Goal: Task Accomplishment & Management: Use online tool/utility

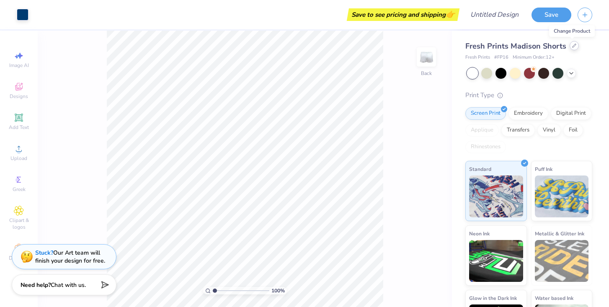
click at [572, 48] on div at bounding box center [573, 45] width 9 height 9
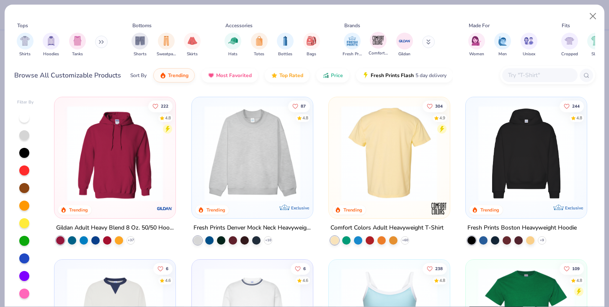
click at [374, 48] on div "Comfort Colors" at bounding box center [377, 44] width 19 height 25
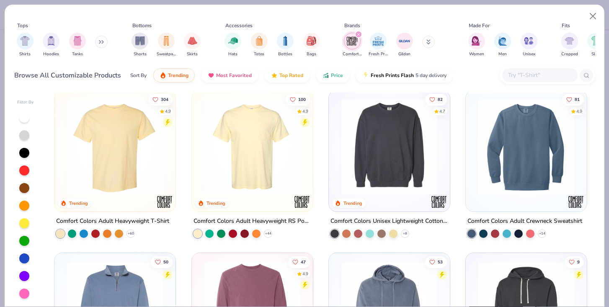
scroll to position [4, 0]
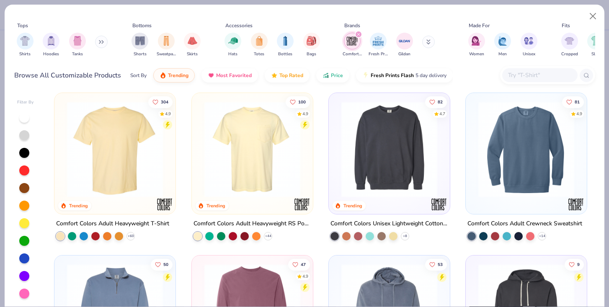
click at [475, 134] on img at bounding box center [526, 149] width 104 height 96
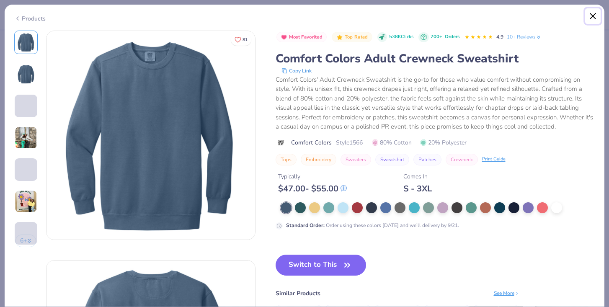
click at [595, 21] on button "Close" at bounding box center [593, 16] width 16 height 16
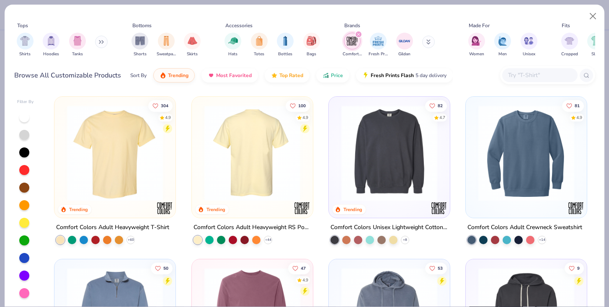
click at [227, 164] on div at bounding box center [251, 153] width 313 height 96
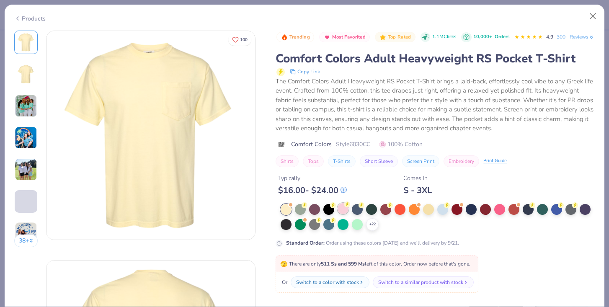
click at [343, 214] on div at bounding box center [342, 208] width 11 height 11
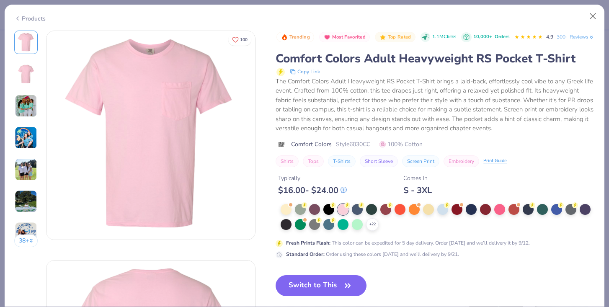
click at [24, 97] on img at bounding box center [26, 106] width 23 height 23
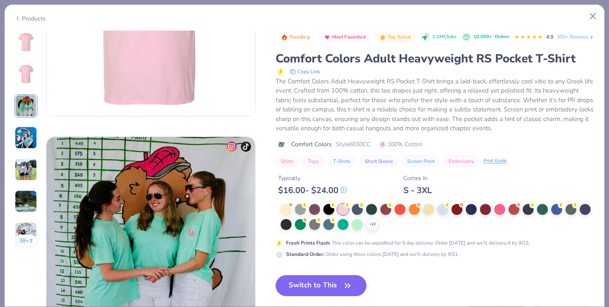
scroll to position [459, 0]
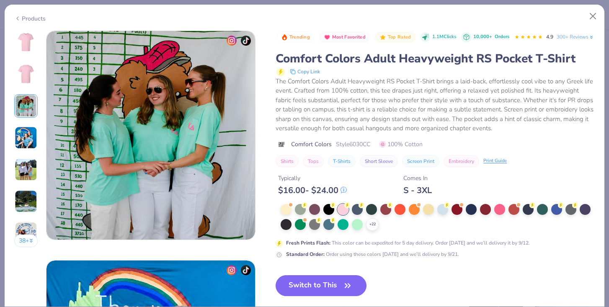
click at [26, 138] on img at bounding box center [26, 137] width 23 height 23
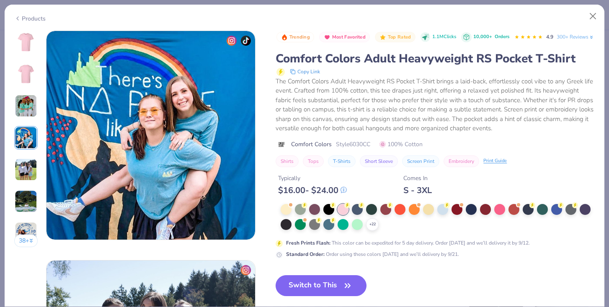
click at [26, 169] on img at bounding box center [26, 169] width 23 height 23
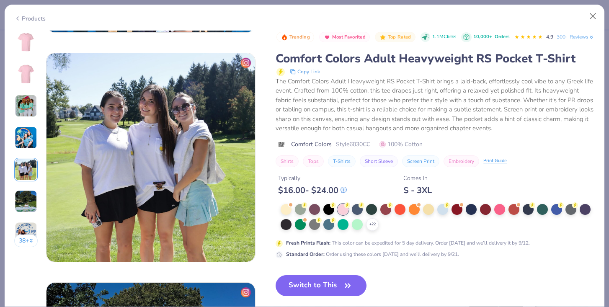
scroll to position [917, 0]
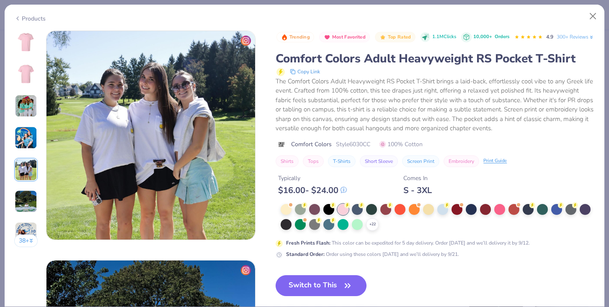
click at [25, 183] on div "38 +" at bounding box center [26, 142] width 24 height 223
click at [26, 199] on img at bounding box center [26, 201] width 23 height 23
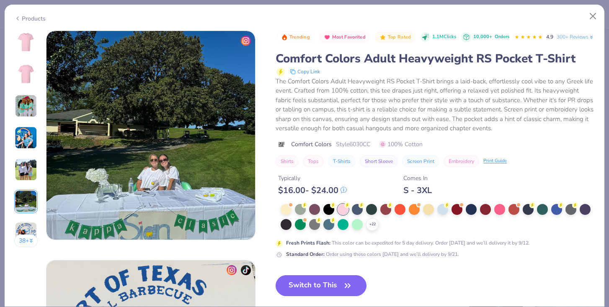
click at [27, 229] on img at bounding box center [26, 233] width 23 height 23
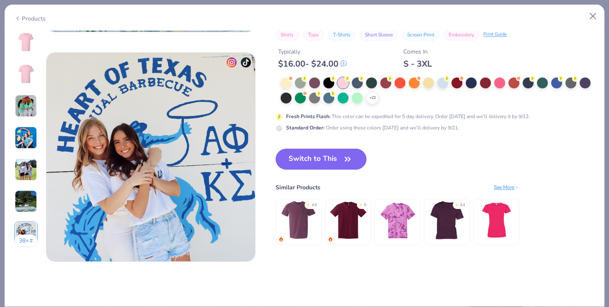
scroll to position [1376, 0]
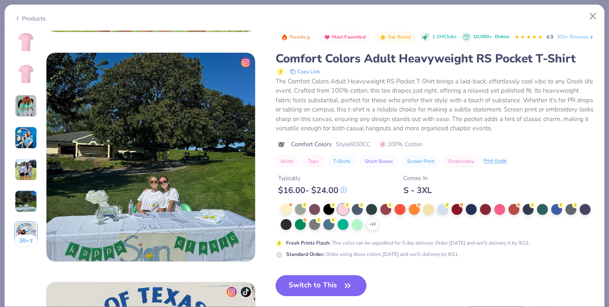
click at [25, 47] on img at bounding box center [26, 42] width 20 height 20
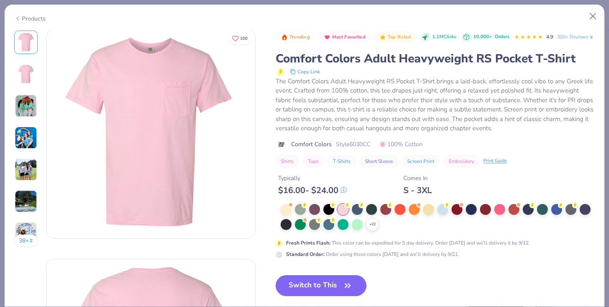
scroll to position [0, 0]
click at [292, 223] on div "+ 22" at bounding box center [437, 217] width 314 height 27
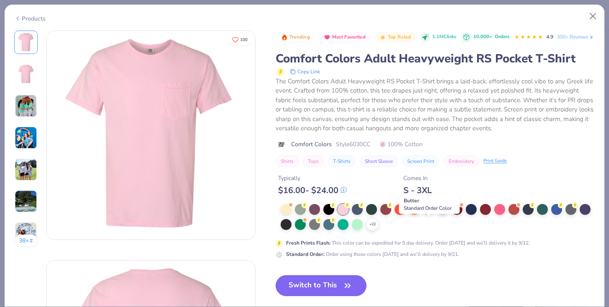
click at [430, 214] on div at bounding box center [428, 208] width 11 height 11
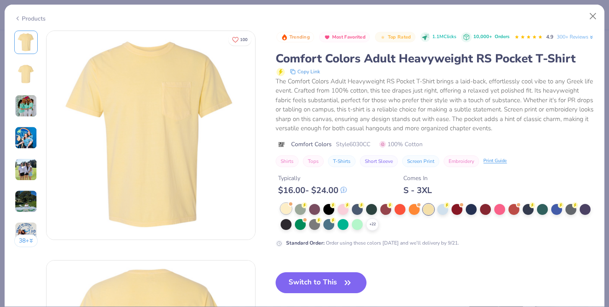
click at [286, 214] on div at bounding box center [285, 208] width 11 height 11
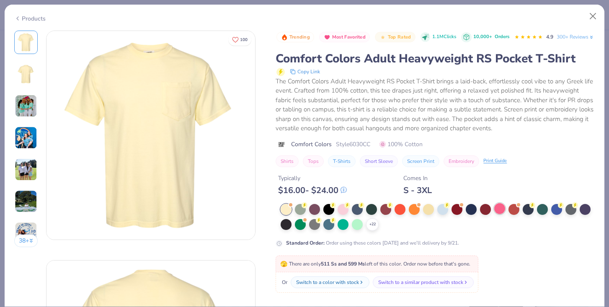
click at [498, 214] on div at bounding box center [499, 208] width 11 height 11
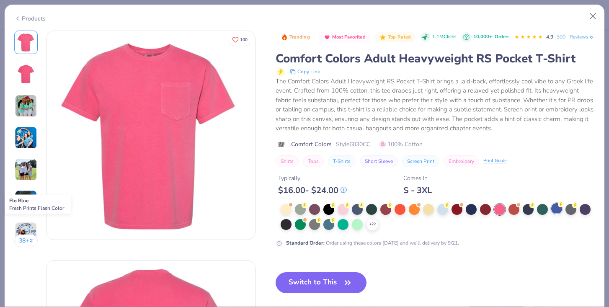
click at [555, 214] on div at bounding box center [556, 208] width 11 height 11
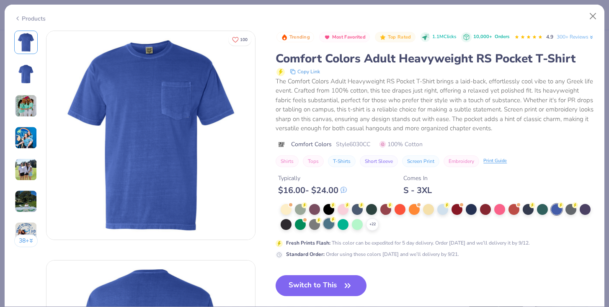
click at [326, 229] on div at bounding box center [328, 223] width 11 height 11
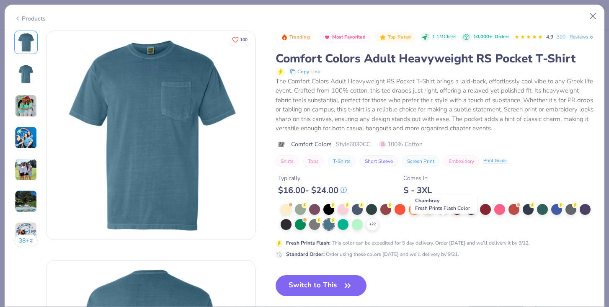
click at [446, 214] on div at bounding box center [442, 208] width 11 height 11
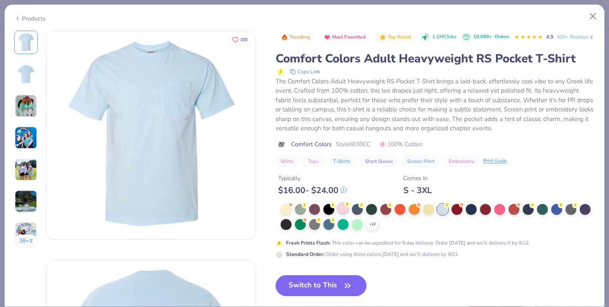
click at [346, 214] on div at bounding box center [342, 208] width 11 height 11
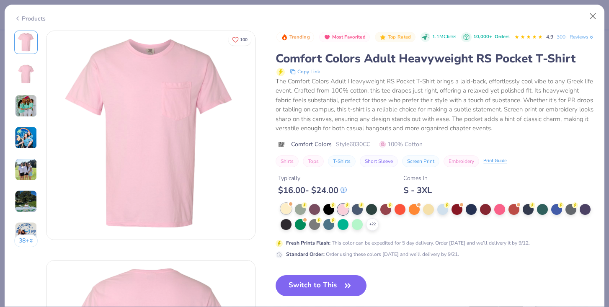
click at [291, 214] on div at bounding box center [285, 208] width 11 height 11
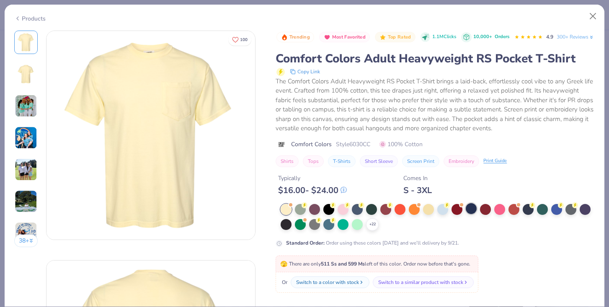
click at [472, 214] on div at bounding box center [470, 208] width 11 height 11
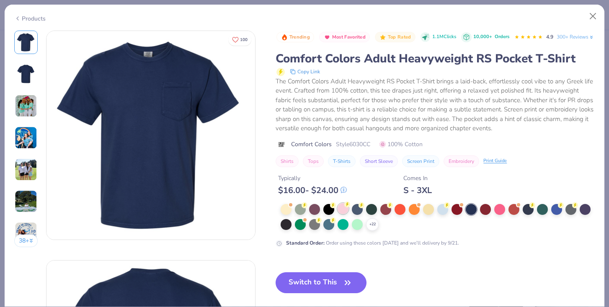
click at [344, 214] on div at bounding box center [342, 208] width 11 height 11
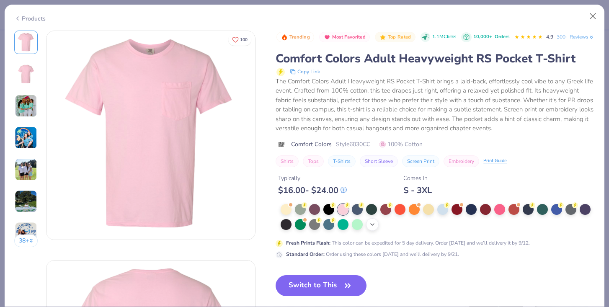
click at [375, 228] on icon at bounding box center [372, 224] width 7 height 7
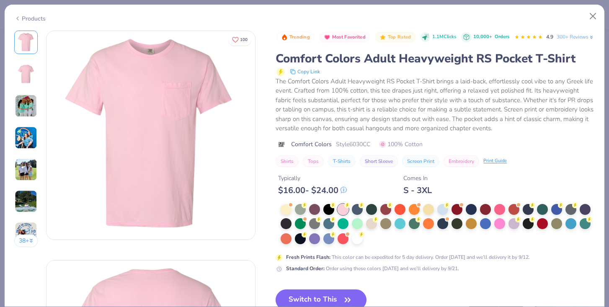
click at [376, 245] on div at bounding box center [437, 224] width 314 height 41
click at [357, 243] on div at bounding box center [357, 237] width 11 height 11
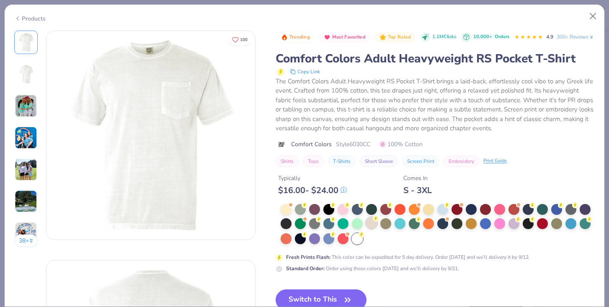
click at [372, 228] on div at bounding box center [371, 222] width 11 height 11
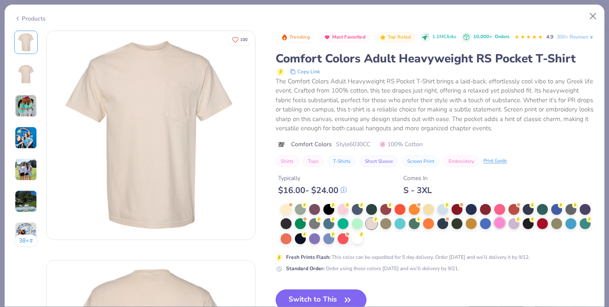
click at [503, 228] on div at bounding box center [499, 222] width 11 height 11
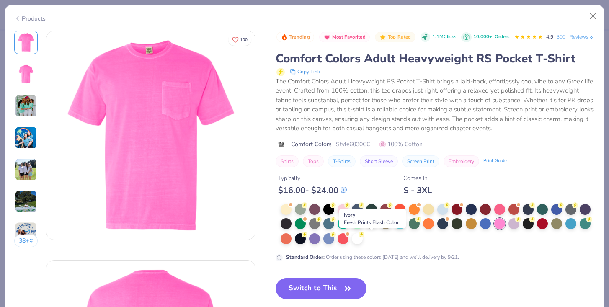
click at [371, 228] on div at bounding box center [371, 222] width 11 height 11
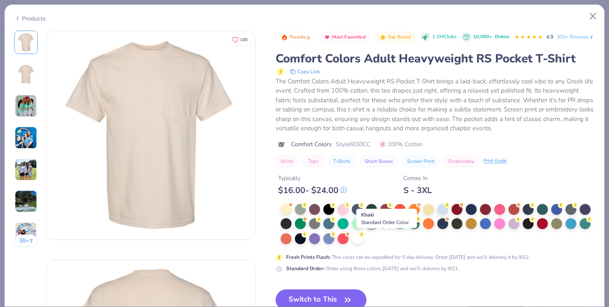
click at [388, 228] on div at bounding box center [385, 222] width 11 height 11
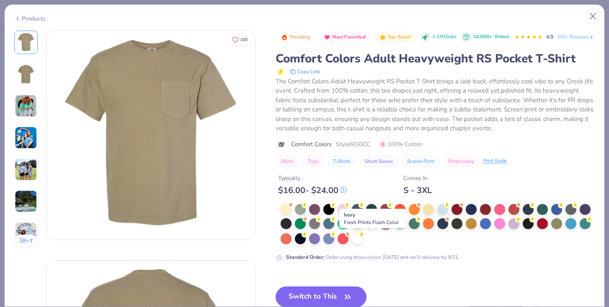
click at [374, 228] on div at bounding box center [371, 222] width 11 height 11
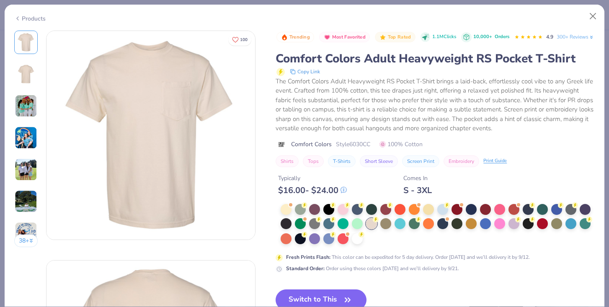
click at [374, 229] on div at bounding box center [371, 223] width 11 height 11
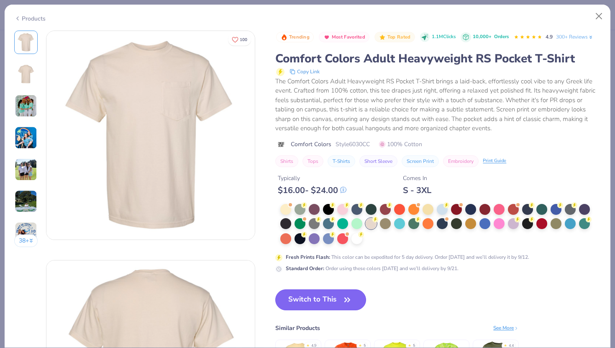
click at [330, 301] on button "Switch to This" at bounding box center [320, 299] width 91 height 21
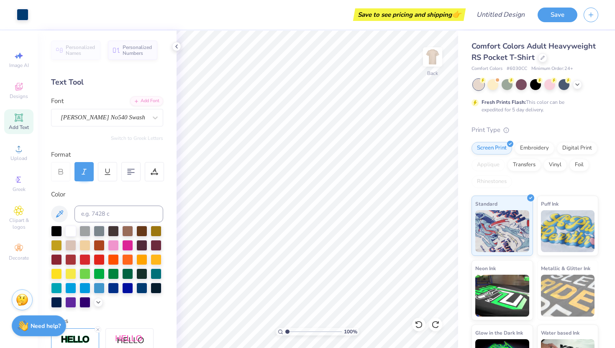
click at [15, 128] on span "Add Text" at bounding box center [19, 127] width 20 height 7
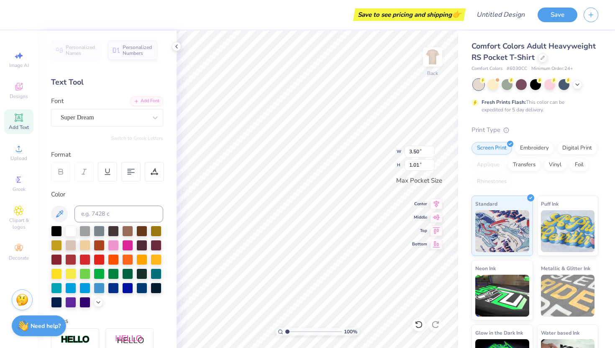
type textarea "J"
type textarea "Delta Zeta"
click at [386, 142] on div "100 % Back W 3.50 3.50 " H 1.01 1.01 " Max Pocket Size Center Middle Top Bottom" at bounding box center [318, 189] width 282 height 317
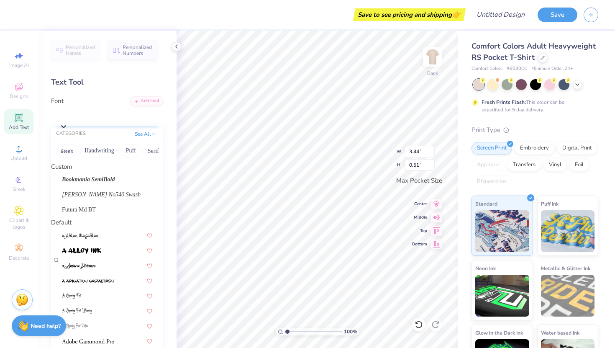
click at [140, 120] on div "Super Dream" at bounding box center [111, 115] width 104 height 13
click at [111, 180] on span "Bookmania SemiBold" at bounding box center [88, 179] width 53 height 9
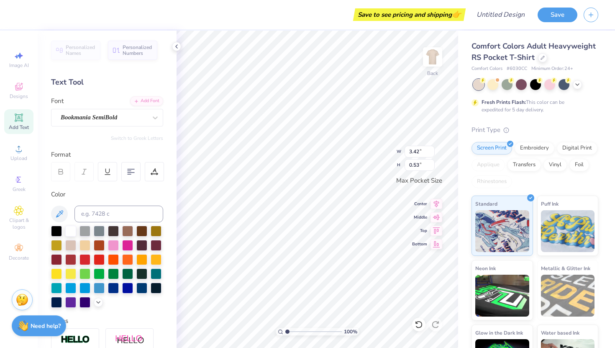
type input "3.42"
type input "0.53"
click at [115, 247] on div at bounding box center [113, 244] width 11 height 11
click at [127, 245] on div at bounding box center [127, 244] width 11 height 11
click at [129, 244] on div at bounding box center [127, 244] width 11 height 11
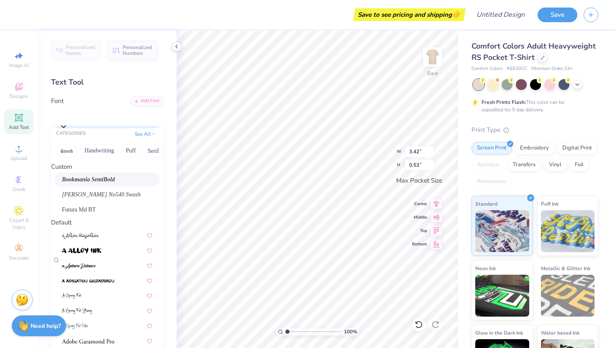
click at [143, 118] on div "Bookmania SemiBold" at bounding box center [111, 115] width 104 height 13
click at [107, 199] on span "[PERSON_NAME] No540 Swash" at bounding box center [101, 194] width 79 height 9
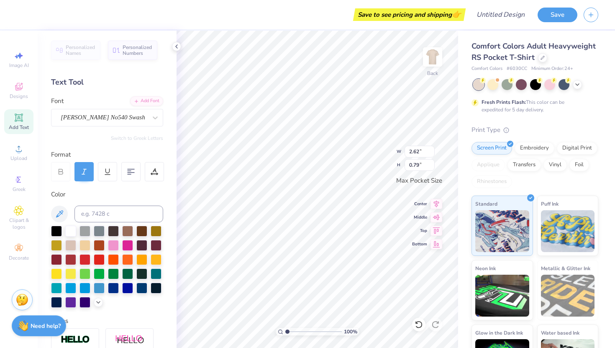
type input "2.62"
type input "0.79"
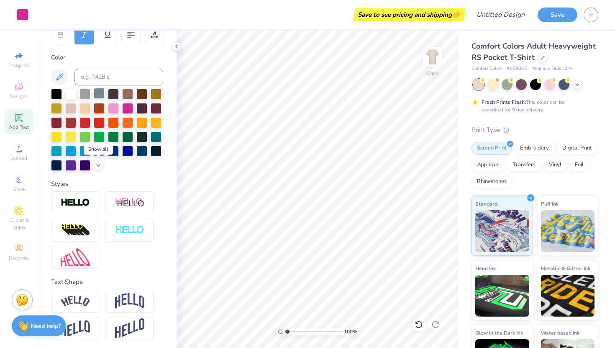
scroll to position [139, 0]
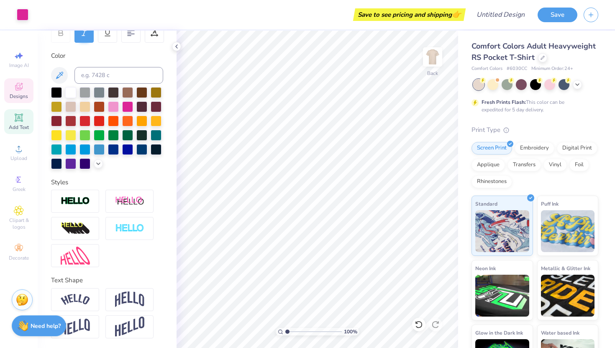
click at [20, 97] on span "Designs" at bounding box center [19, 96] width 18 height 7
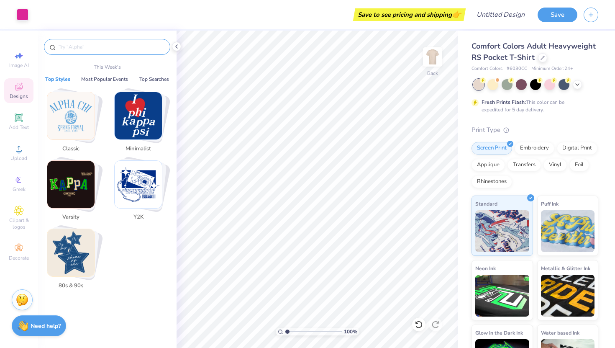
click at [90, 47] on input "text" at bounding box center [111, 47] width 107 height 8
click at [72, 259] on img "Stack Card Button 80s & 90s" at bounding box center [70, 252] width 47 height 47
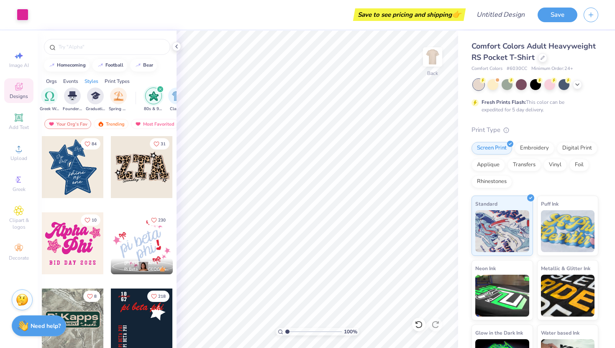
scroll to position [0, 439]
click at [77, 167] on div at bounding box center [73, 167] width 62 height 62
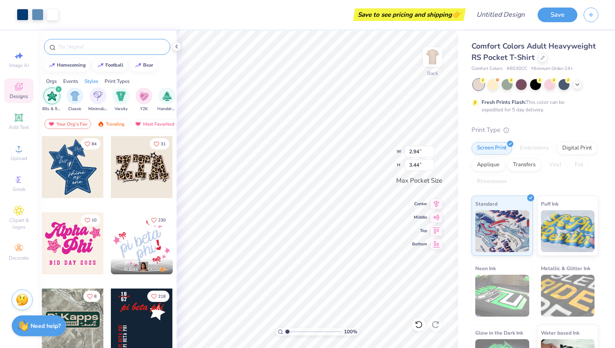
click at [88, 46] on input "text" at bounding box center [111, 47] width 107 height 8
type input "delta zeta"
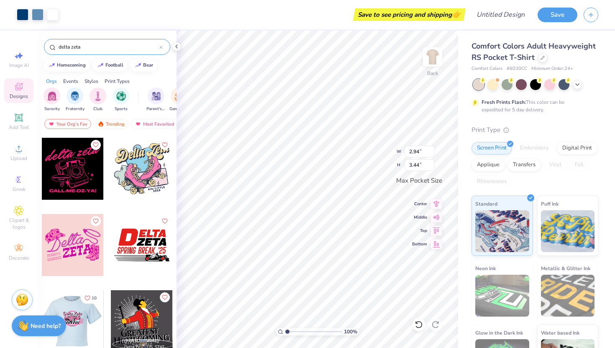
scroll to position [0, 0]
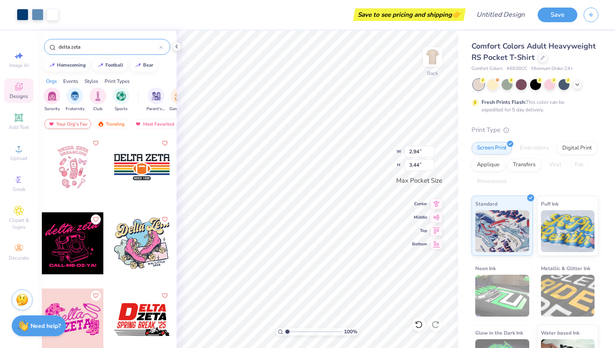
click at [77, 126] on div "Your Org's Fav" at bounding box center [67, 124] width 47 height 10
click at [100, 48] on input "delta zeta" at bounding box center [109, 47] width 102 height 8
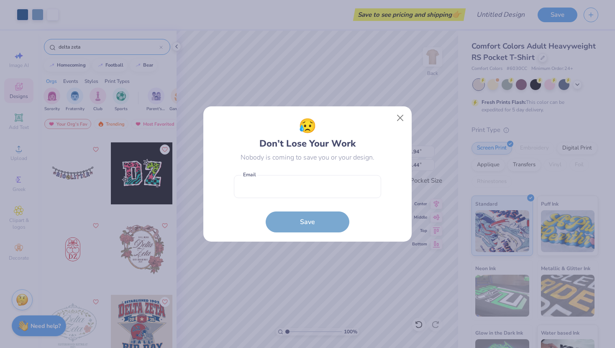
scroll to position [913, 0]
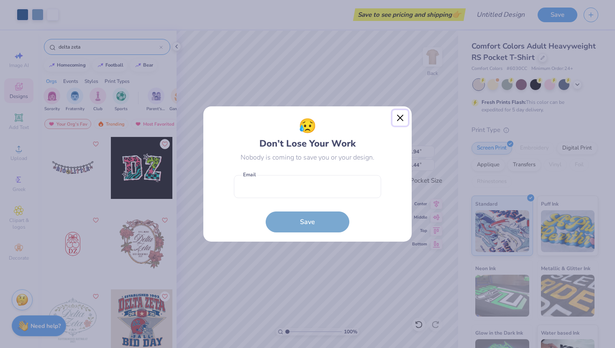
click at [403, 116] on button "Close" at bounding box center [401, 118] width 16 height 16
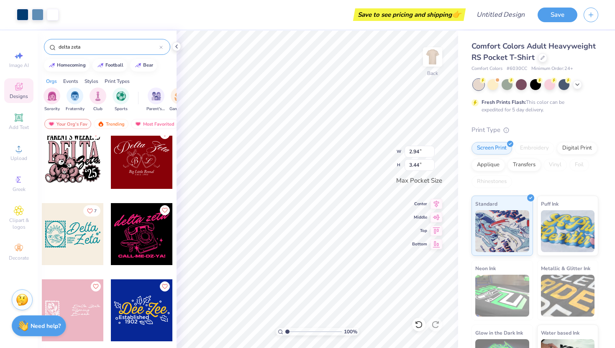
scroll to position [2142, 0]
click at [156, 46] on input "delta zeta" at bounding box center [109, 47] width 102 height 8
click at [161, 46] on icon at bounding box center [160, 47] width 3 height 3
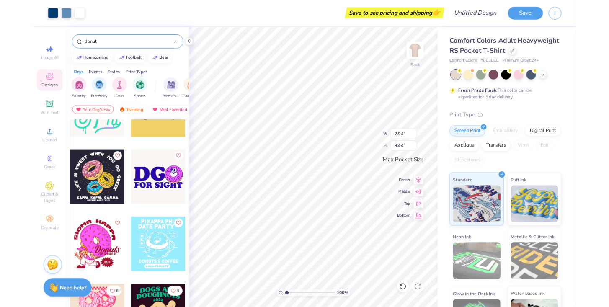
scroll to position [366, 0]
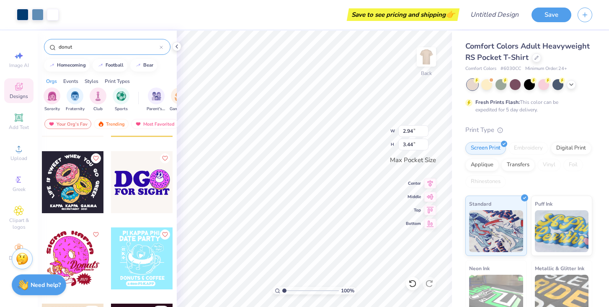
type input "donut"
click at [161, 49] on div at bounding box center [160, 47] width 3 height 8
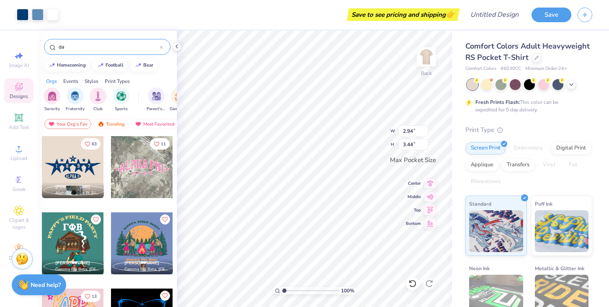
type input "d"
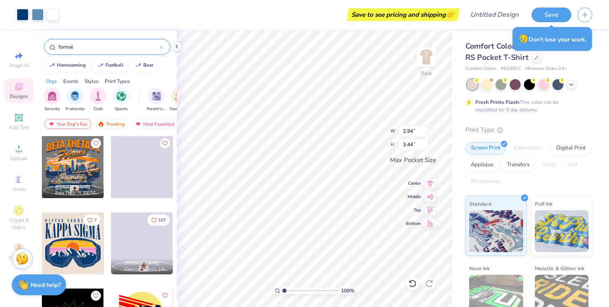
click at [58, 46] on input "formal" at bounding box center [109, 47] width 102 height 8
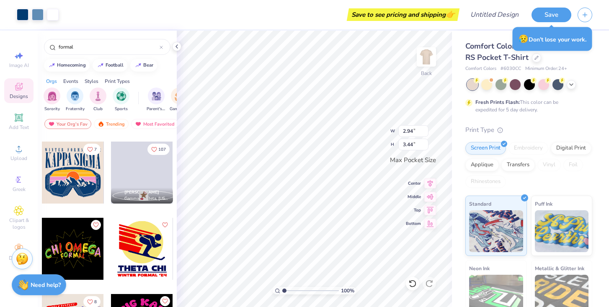
scroll to position [72, 0]
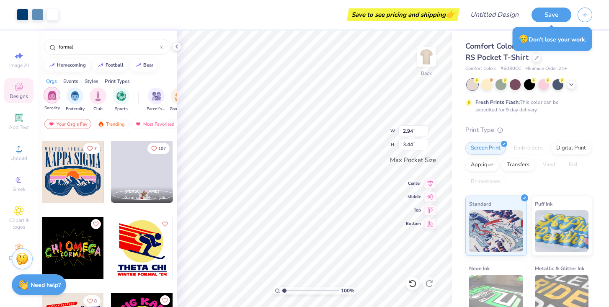
click at [51, 94] on img "filter for Sorority" at bounding box center [52, 95] width 10 height 10
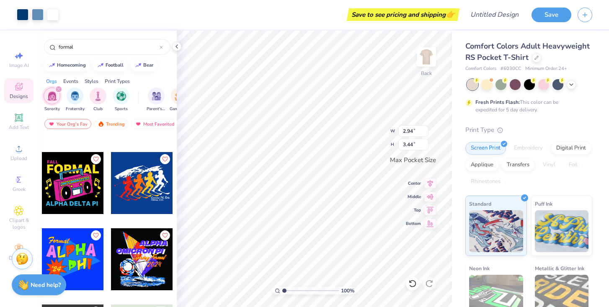
scroll to position [538, 0]
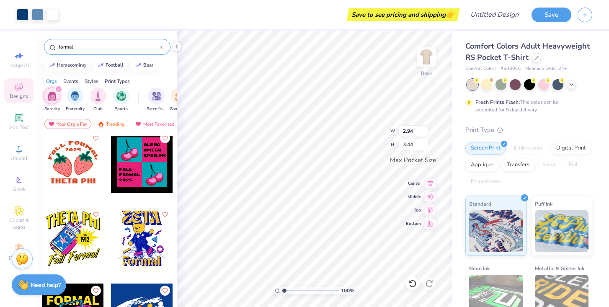
click at [98, 44] on input "formal" at bounding box center [109, 47] width 102 height 8
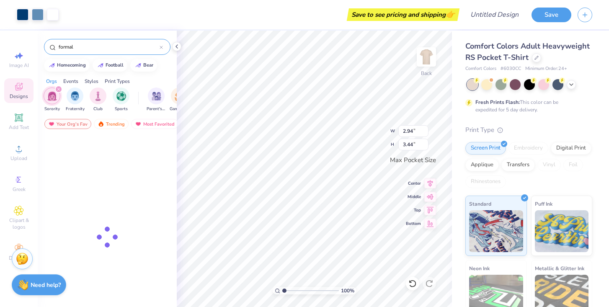
click at [98, 44] on input "formal" at bounding box center [109, 47] width 102 height 8
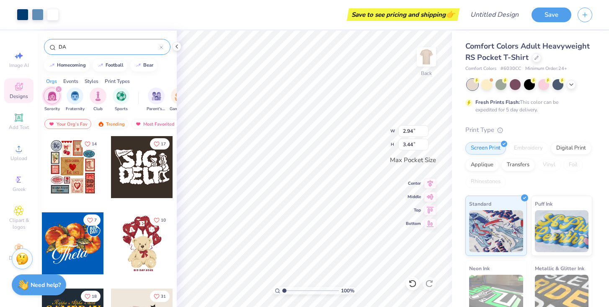
type input "D"
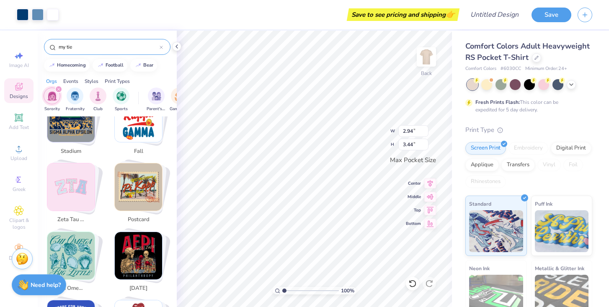
scroll to position [596, 0]
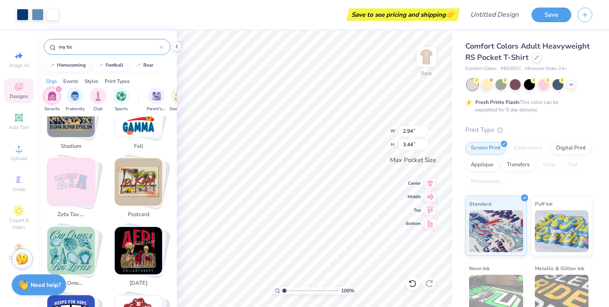
click at [142, 170] on img "Stack Card Button postcard" at bounding box center [138, 181] width 47 height 47
type input "postcard"
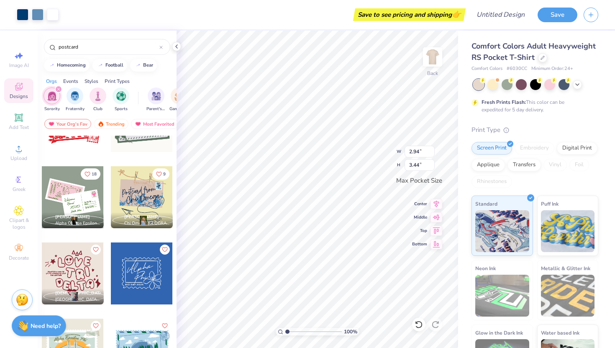
scroll to position [442, 0]
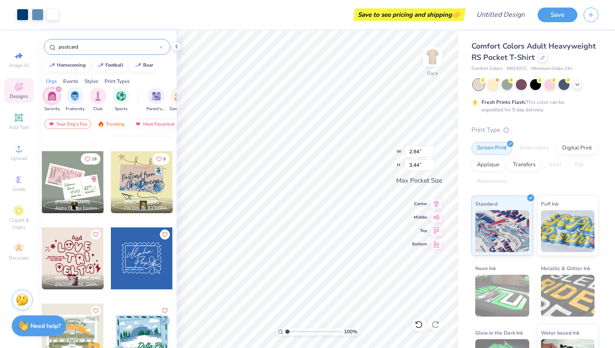
click at [161, 47] on icon at bounding box center [160, 47] width 3 height 3
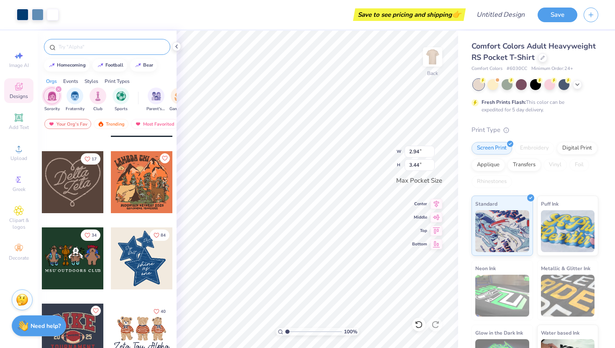
click at [103, 54] on div at bounding box center [107, 47] width 126 height 16
click at [103, 51] on div at bounding box center [107, 47] width 126 height 16
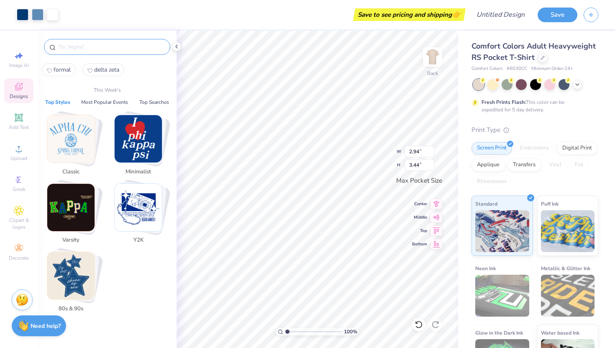
click at [103, 46] on input "text" at bounding box center [111, 47] width 107 height 8
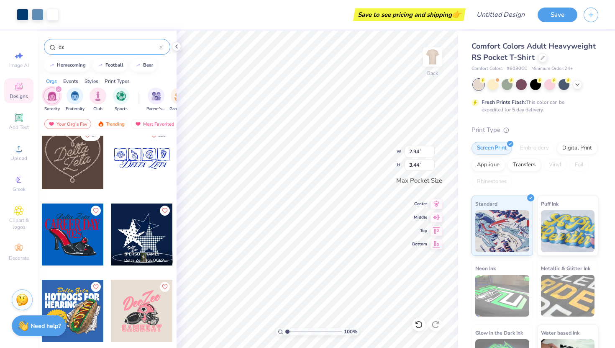
scroll to position [86, 0]
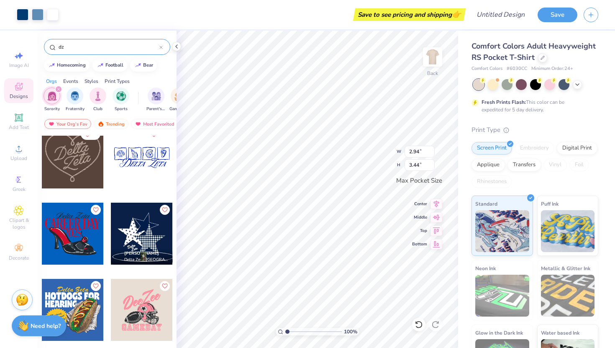
type input "dz"
click at [137, 229] on div at bounding box center [142, 234] width 62 height 62
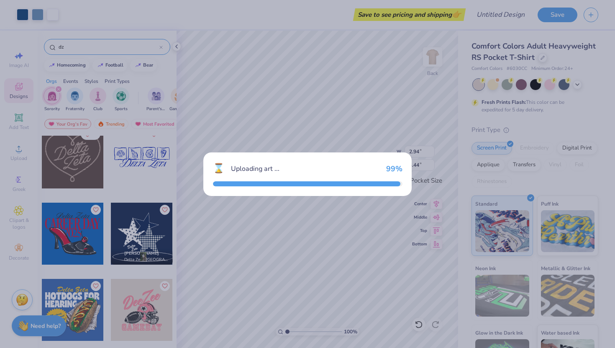
type input "3.44"
type input "3.03"
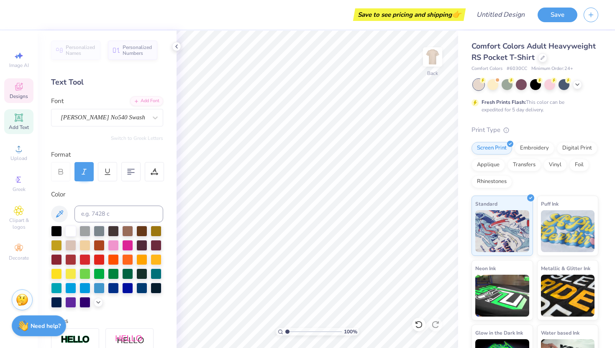
click at [21, 96] on span "Designs" at bounding box center [19, 96] width 18 height 7
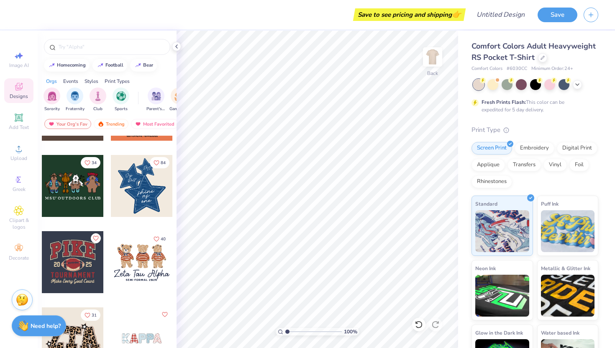
scroll to position [524, 0]
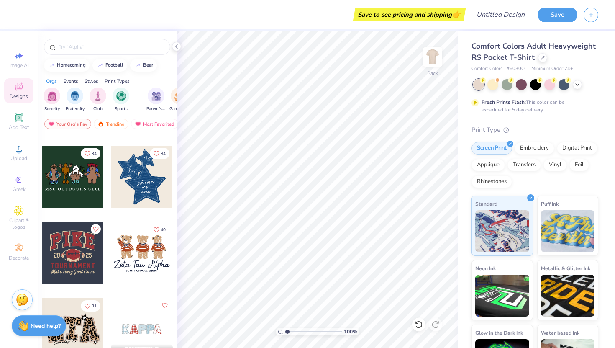
click at [146, 177] on div at bounding box center [142, 177] width 62 height 62
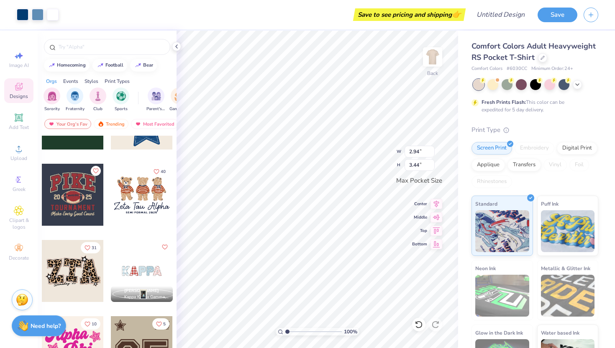
scroll to position [594, 0]
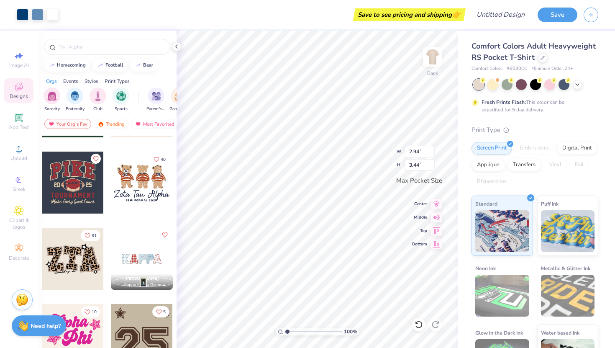
click at [76, 265] on div at bounding box center [73, 259] width 62 height 62
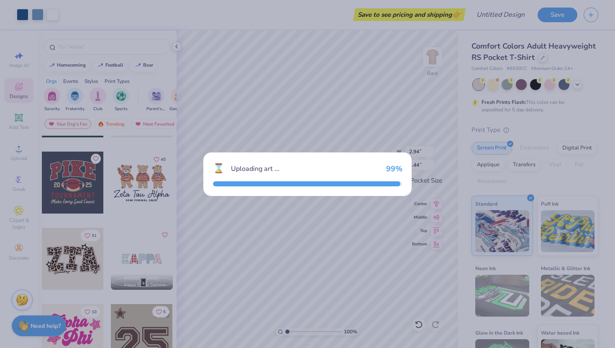
type input "3.44"
type input "1.97"
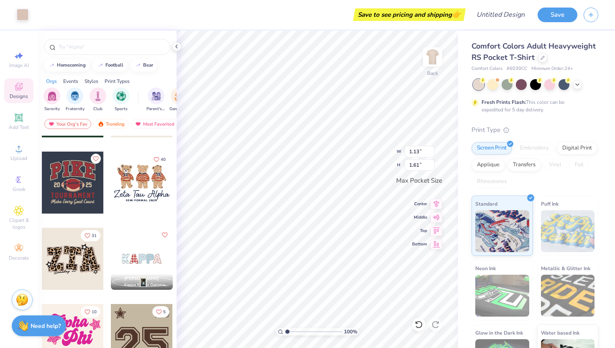
type input "1.09"
type input "1.45"
type input "2.94"
type input "3.44"
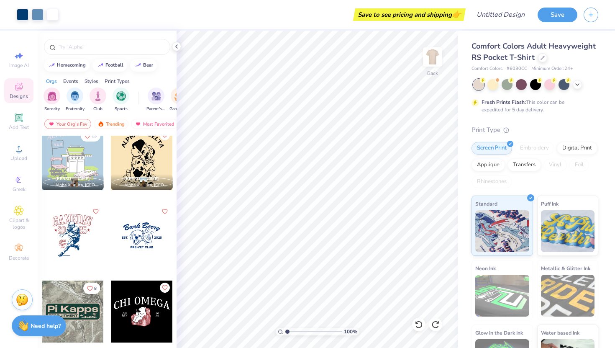
scroll to position [1705, 0]
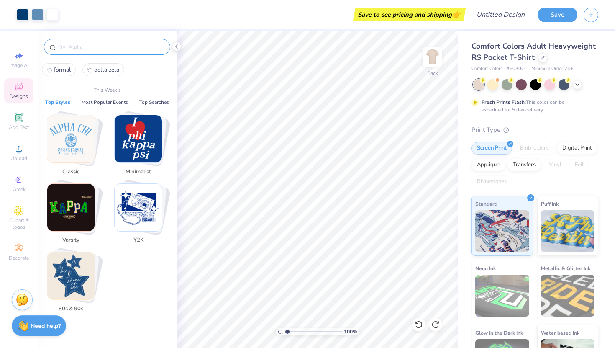
click at [113, 46] on input "text" at bounding box center [111, 47] width 107 height 8
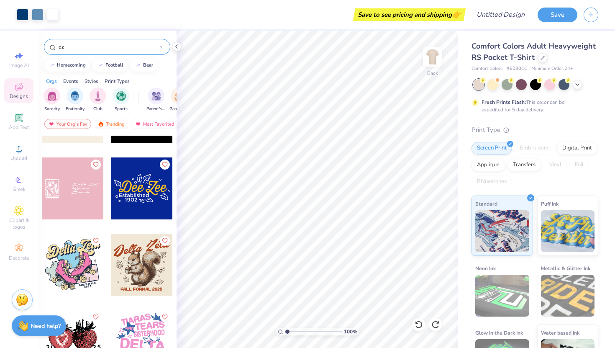
scroll to position [2734, 0]
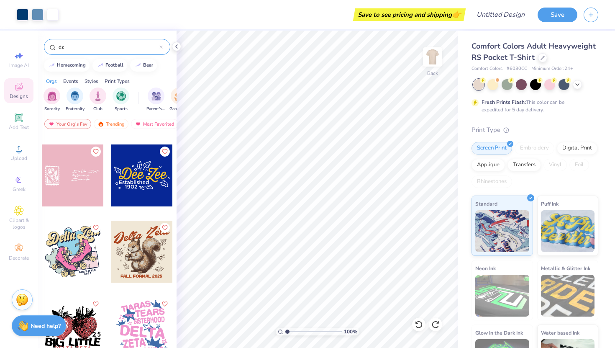
type input "dz"
